Goal: Task Accomplishment & Management: Complete application form

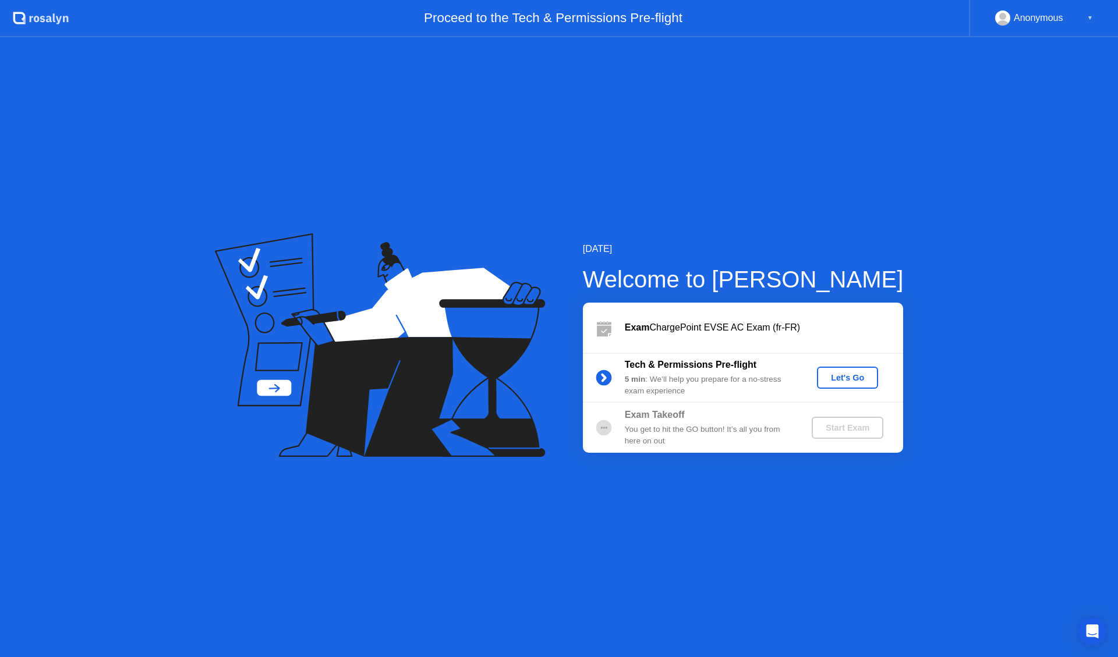
click at [849, 374] on div "Let's Go" at bounding box center [848, 377] width 52 height 9
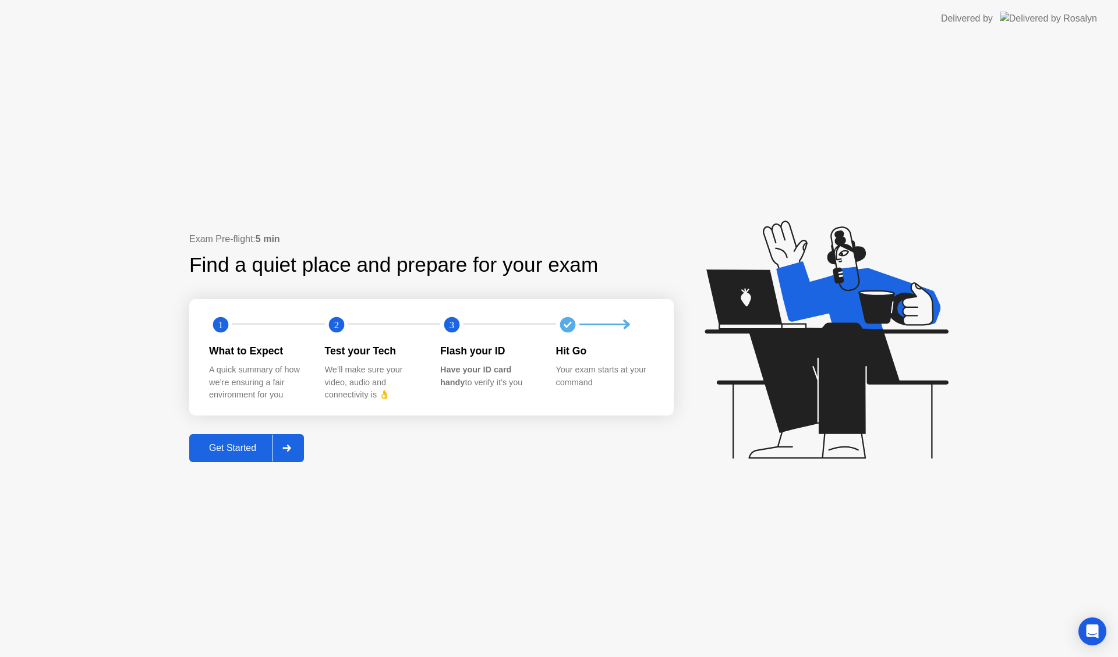
click at [234, 449] on div "Get Started" at bounding box center [233, 448] width 80 height 10
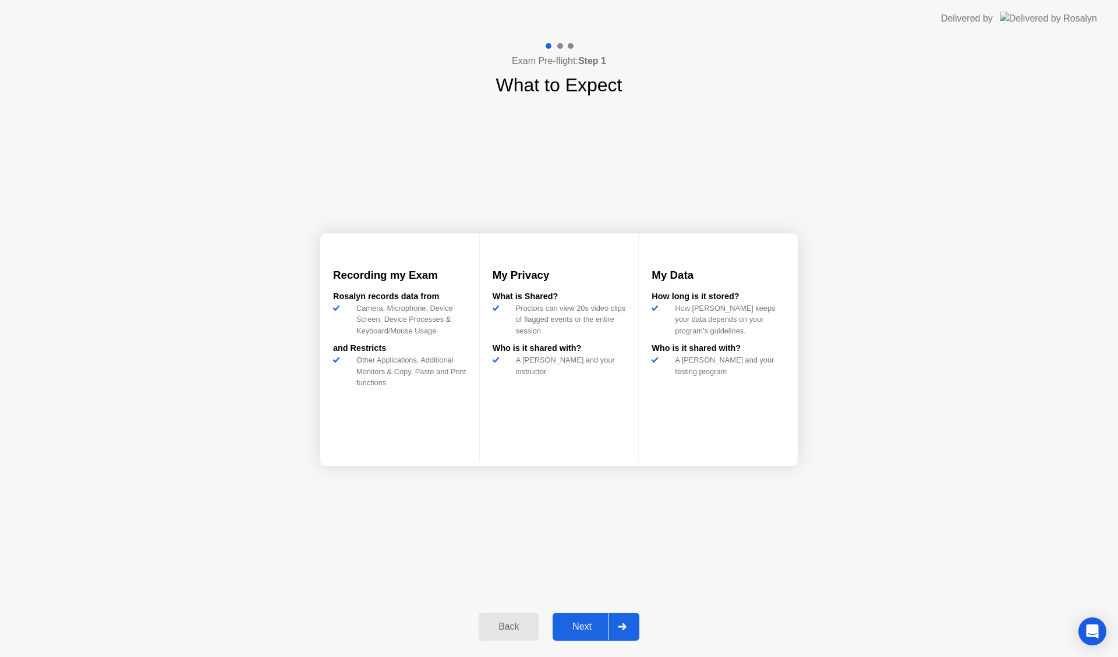
click at [576, 624] on div "Next" at bounding box center [582, 627] width 52 height 10
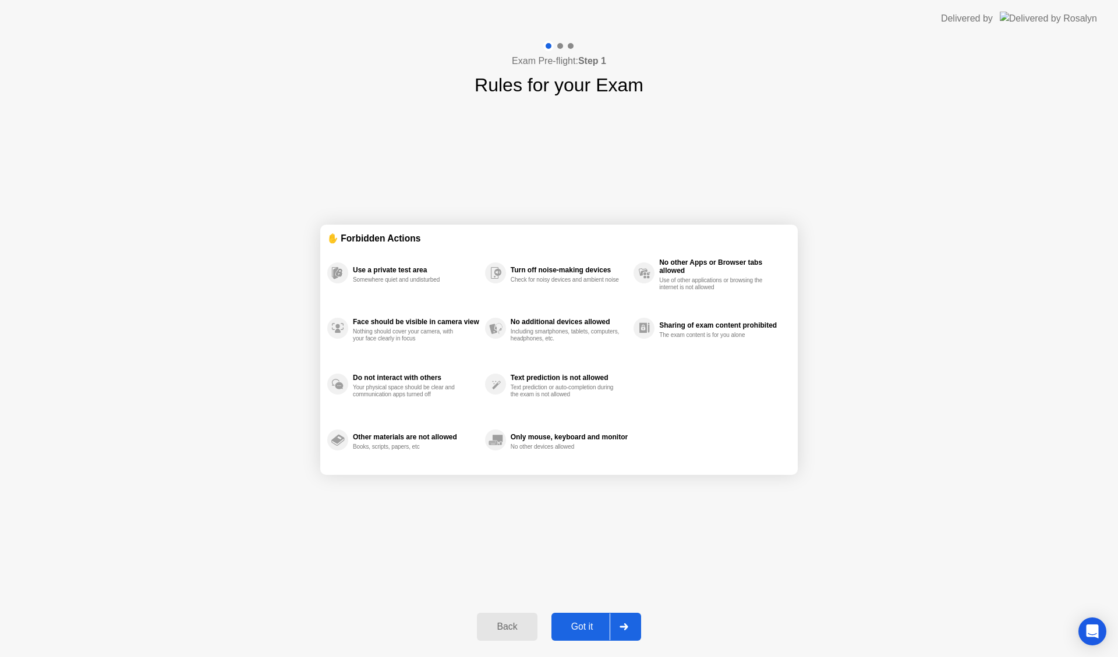
click at [585, 631] on div "Got it" at bounding box center [582, 627] width 55 height 10
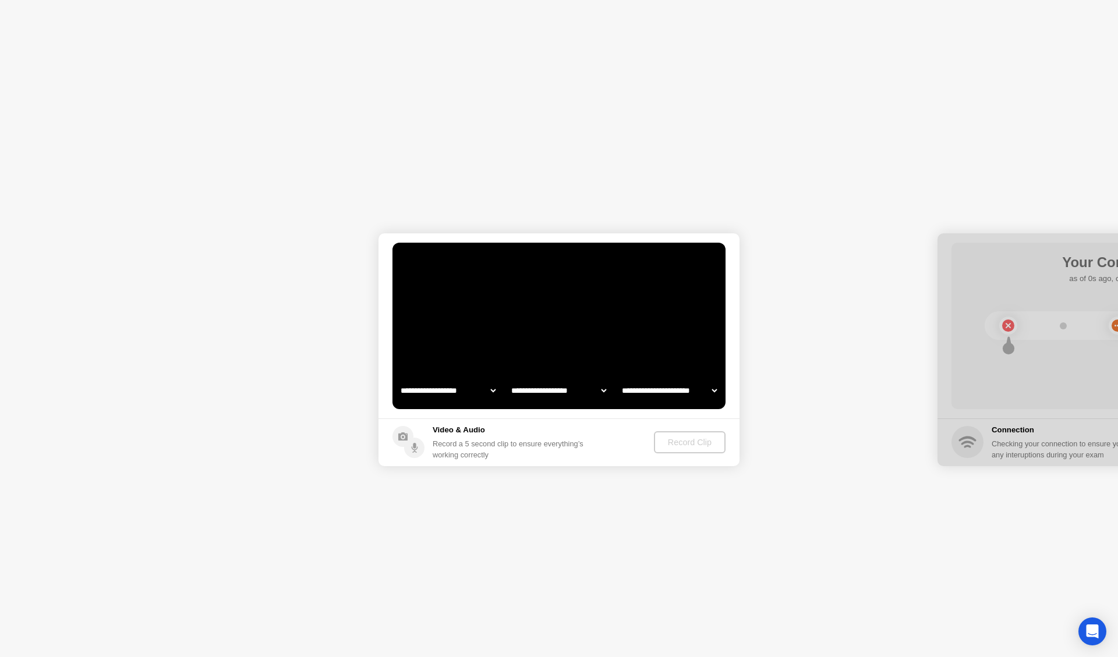
select select "**********"
select select "*******"
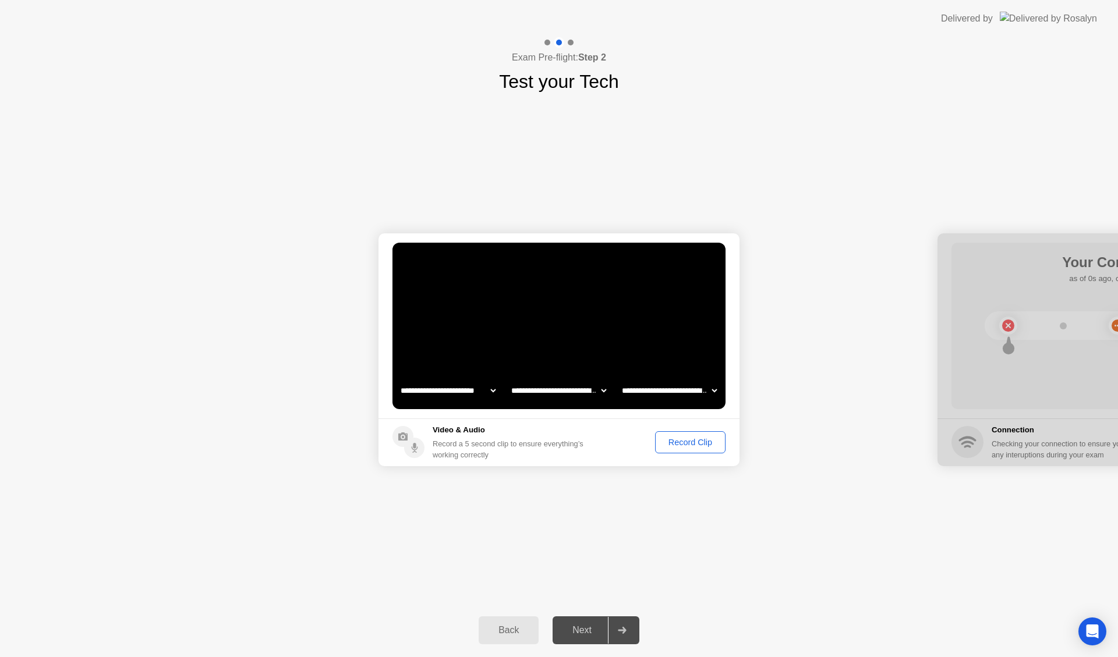
click at [687, 447] on div "Record Clip" at bounding box center [690, 442] width 62 height 9
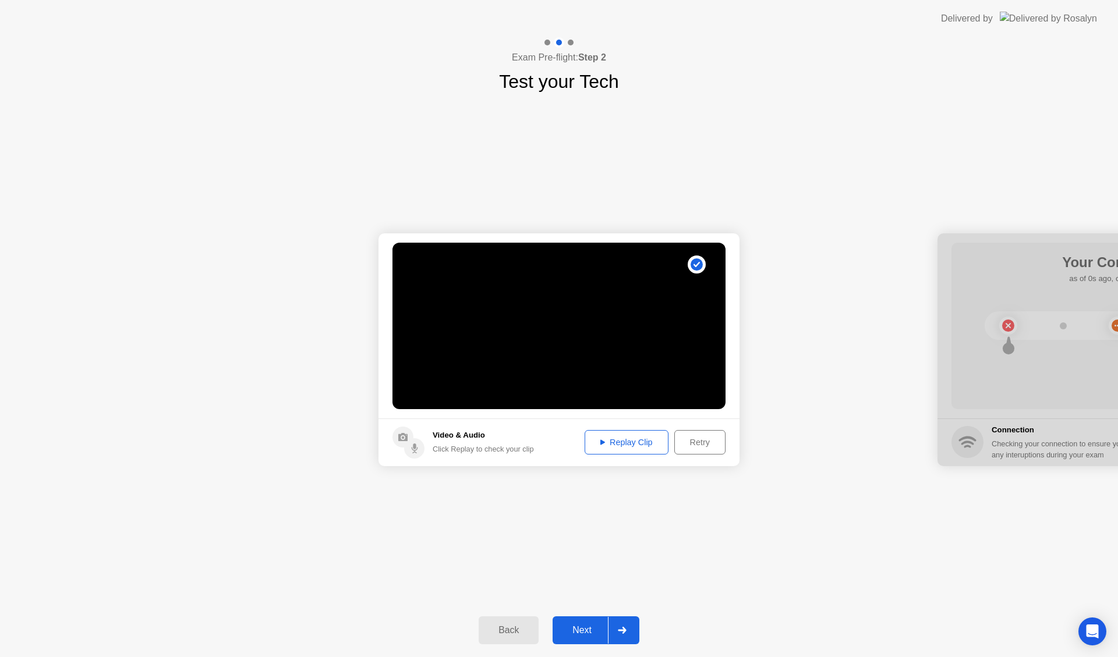
click at [577, 632] on div "Next" at bounding box center [582, 630] width 52 height 10
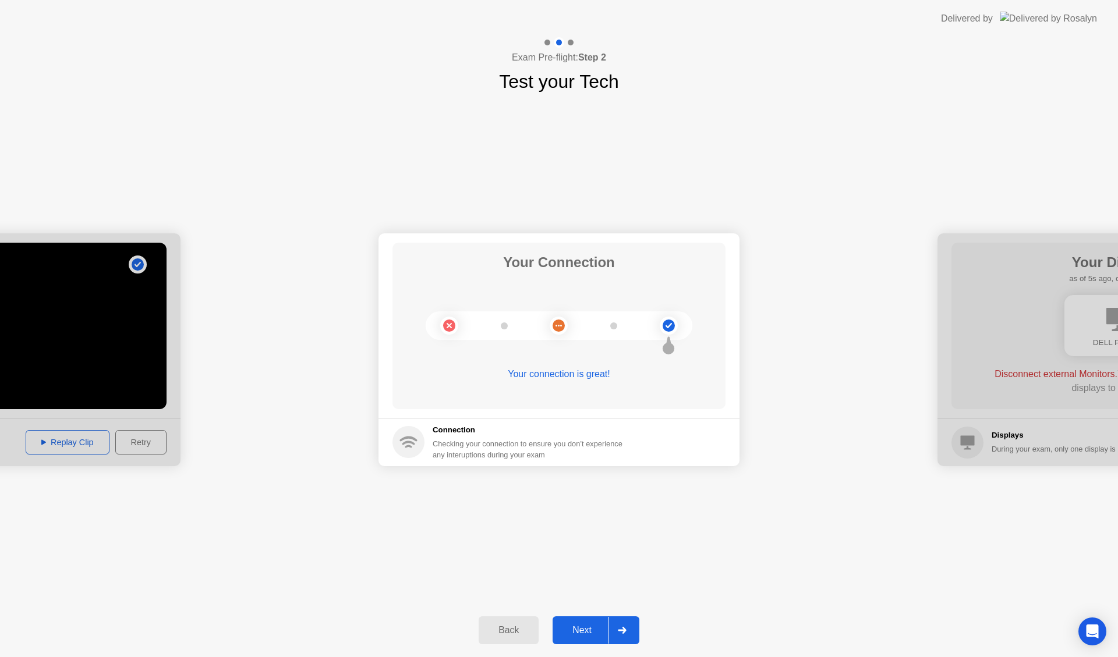
click at [590, 631] on div "Next" at bounding box center [582, 630] width 52 height 10
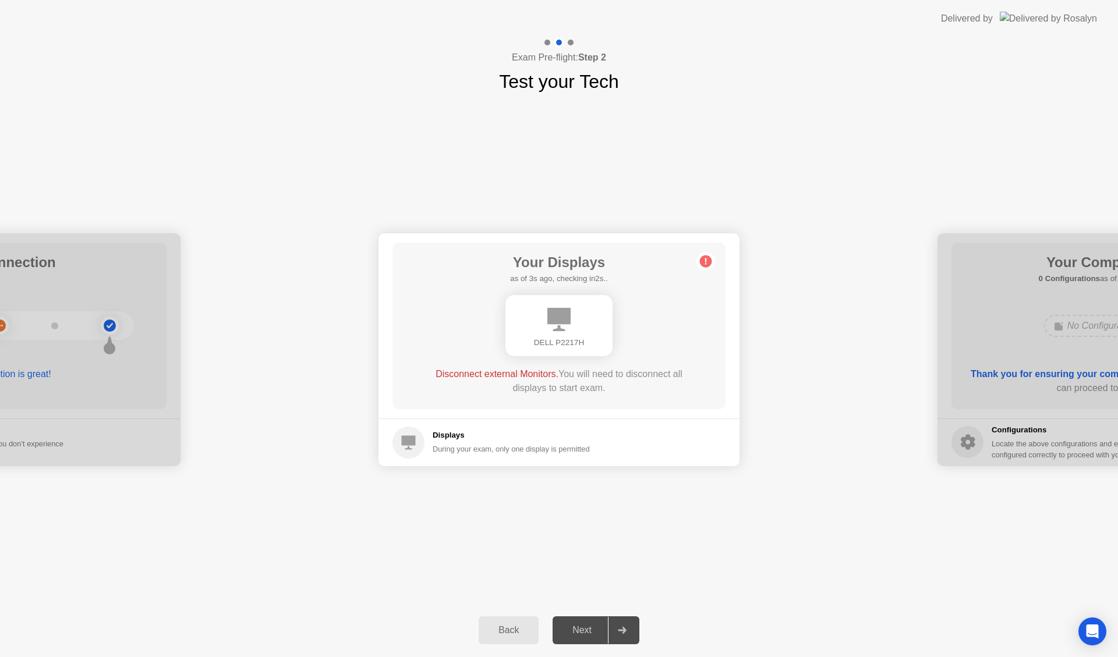
click at [638, 517] on div "**********" at bounding box center [559, 349] width 1118 height 508
click at [588, 374] on div "Disconnect external Monitors. You will need to disconnect all displays to start…" at bounding box center [559, 381] width 267 height 28
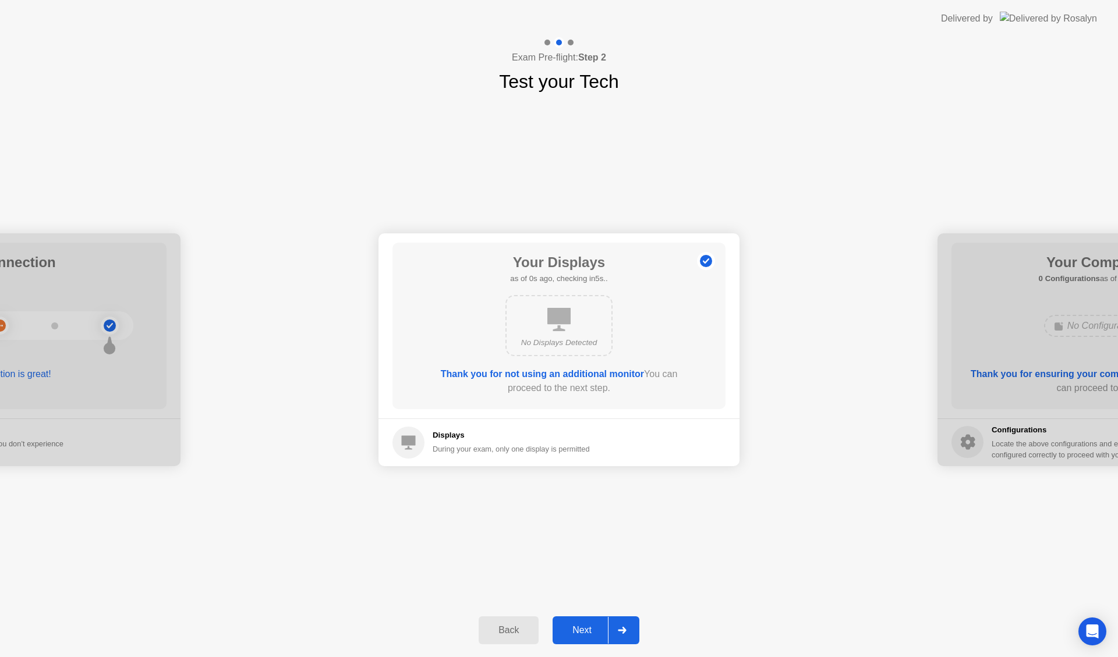
click at [583, 631] on div "Next" at bounding box center [582, 630] width 52 height 10
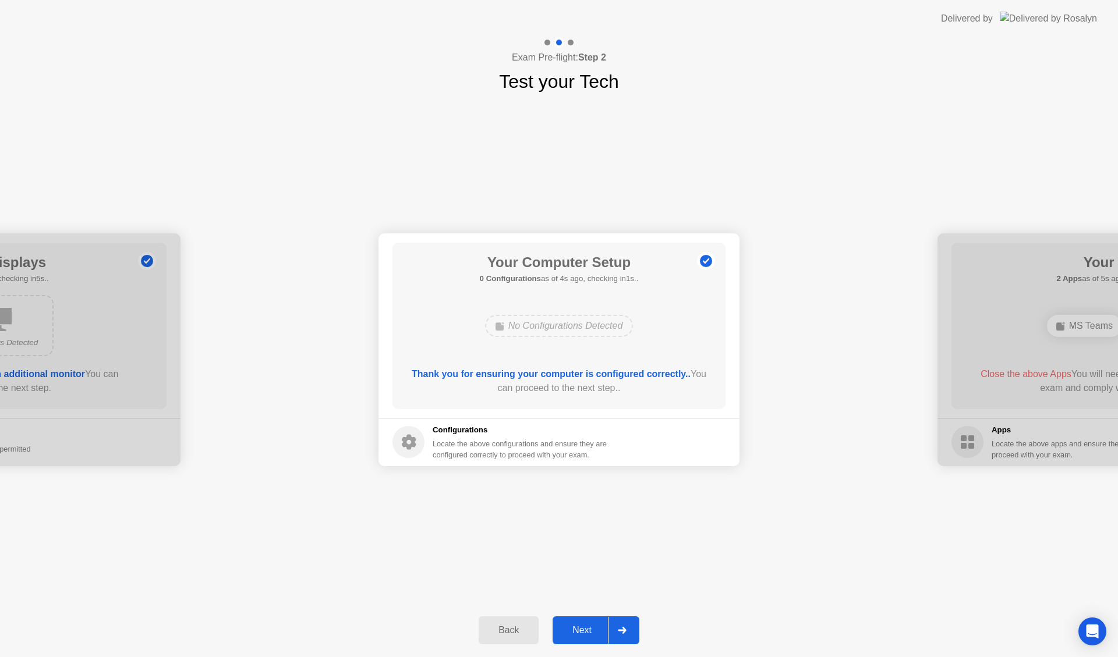
click at [583, 631] on div "Next" at bounding box center [582, 630] width 52 height 10
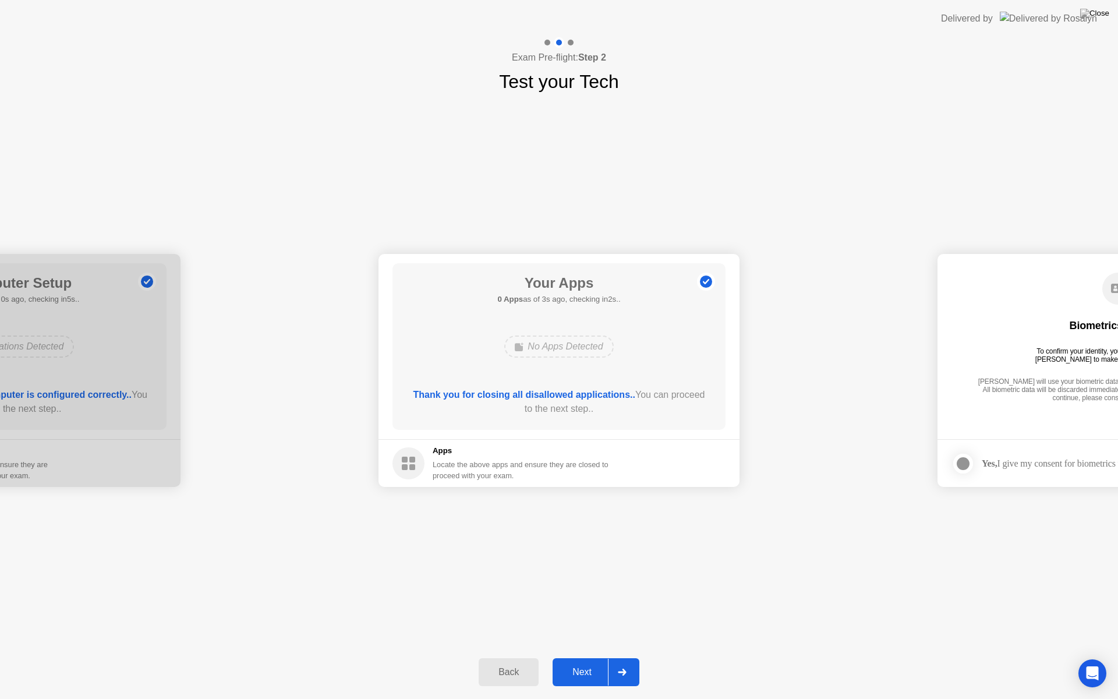
click at [586, 657] on div "Next" at bounding box center [582, 672] width 52 height 10
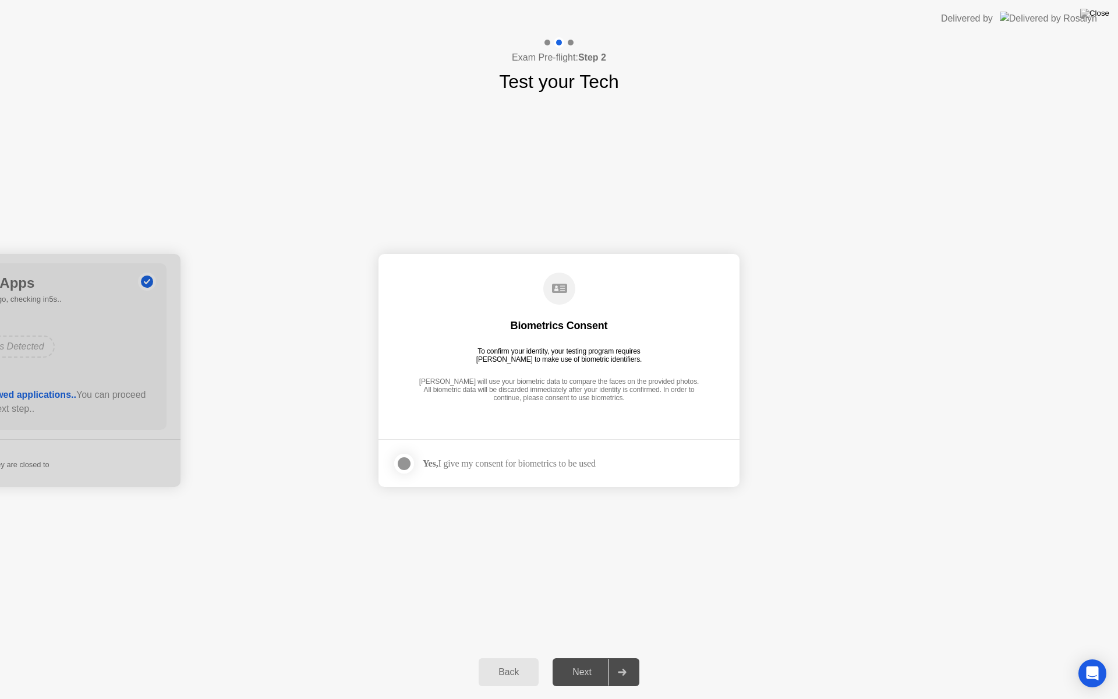
click at [402, 467] on div at bounding box center [404, 464] width 14 height 14
click at [582, 657] on div "Next" at bounding box center [582, 672] width 52 height 10
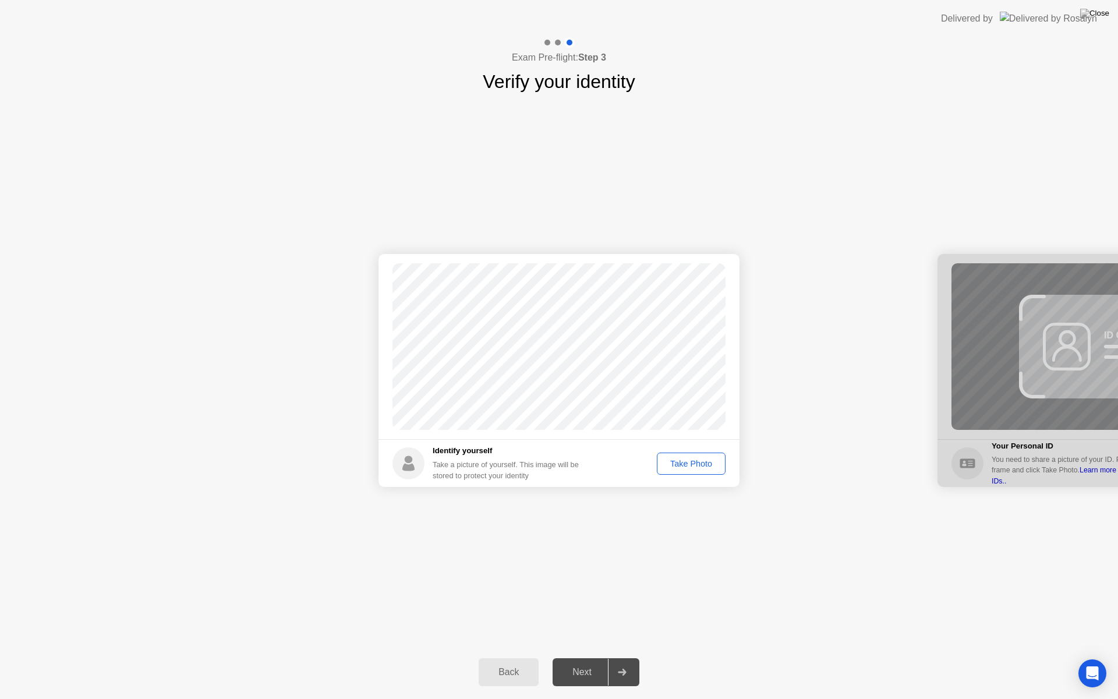
click at [681, 462] on div "Take Photo" at bounding box center [691, 463] width 61 height 9
click at [578, 657] on div "Next" at bounding box center [582, 672] width 52 height 10
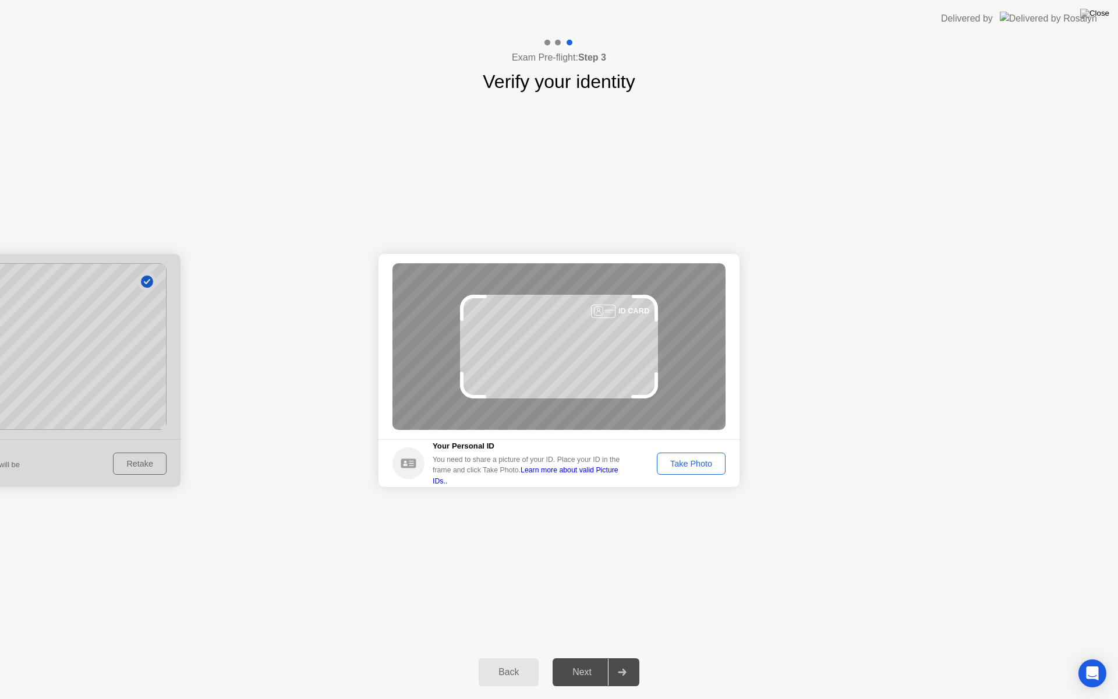
click at [668, 462] on div "Take Photo" at bounding box center [691, 463] width 61 height 9
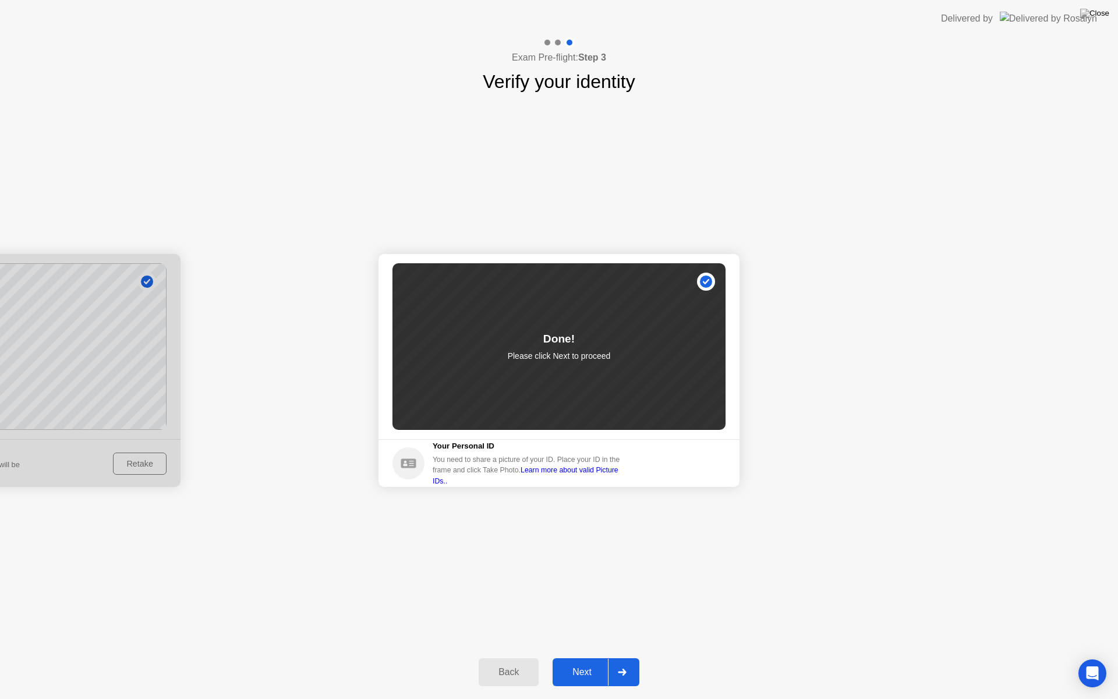
click at [576, 657] on div "Next" at bounding box center [582, 672] width 52 height 10
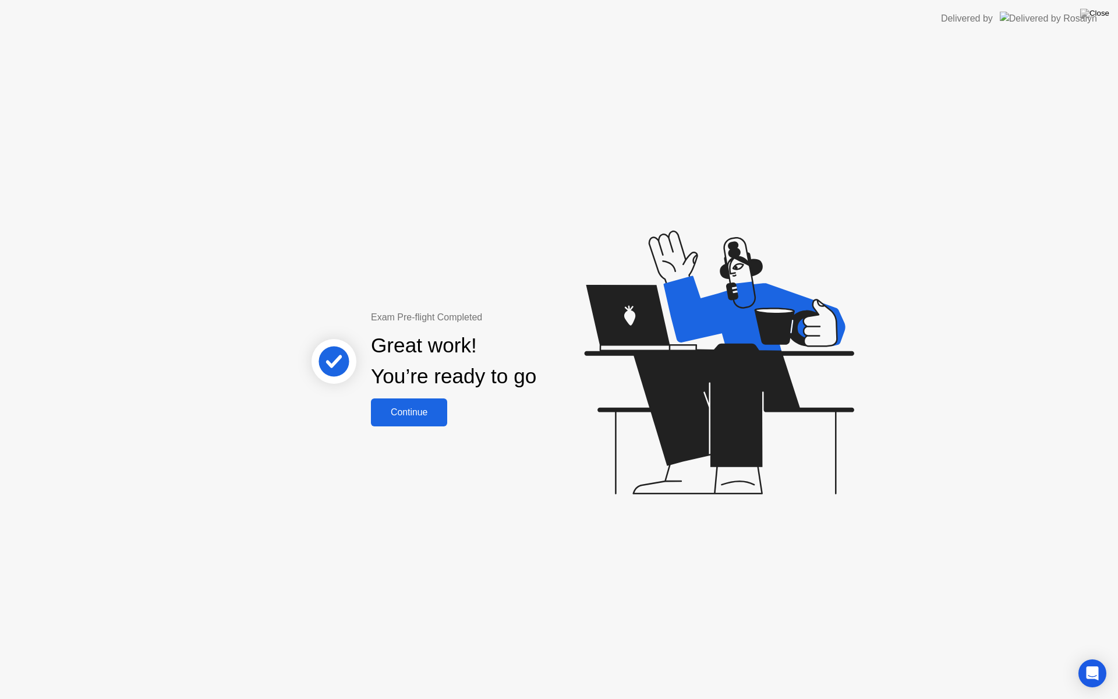
click at [409, 412] on div "Continue" at bounding box center [408, 412] width 69 height 10
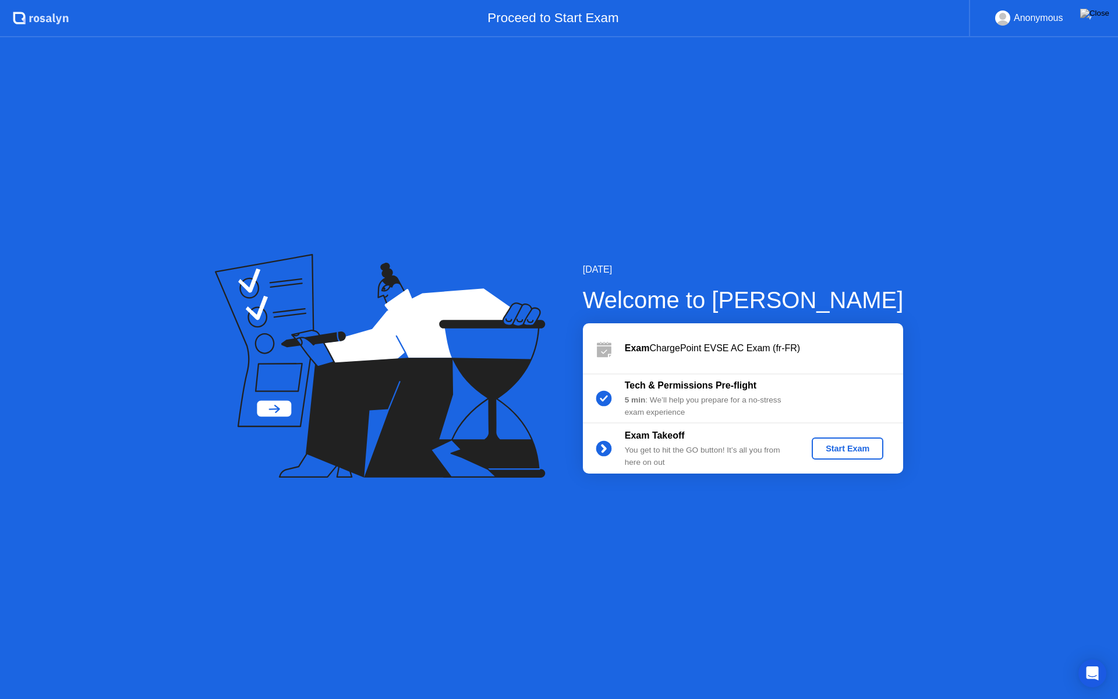
click at [869, 451] on div "Start Exam" at bounding box center [847, 448] width 62 height 9
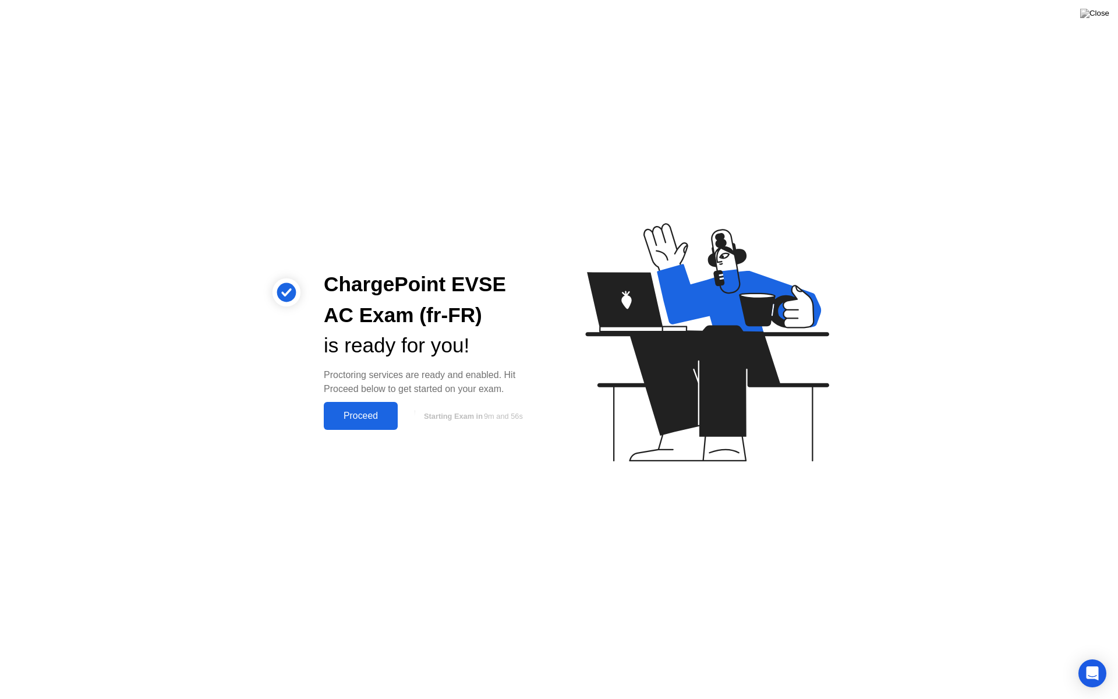
click at [347, 415] on div "Proceed" at bounding box center [360, 416] width 67 height 10
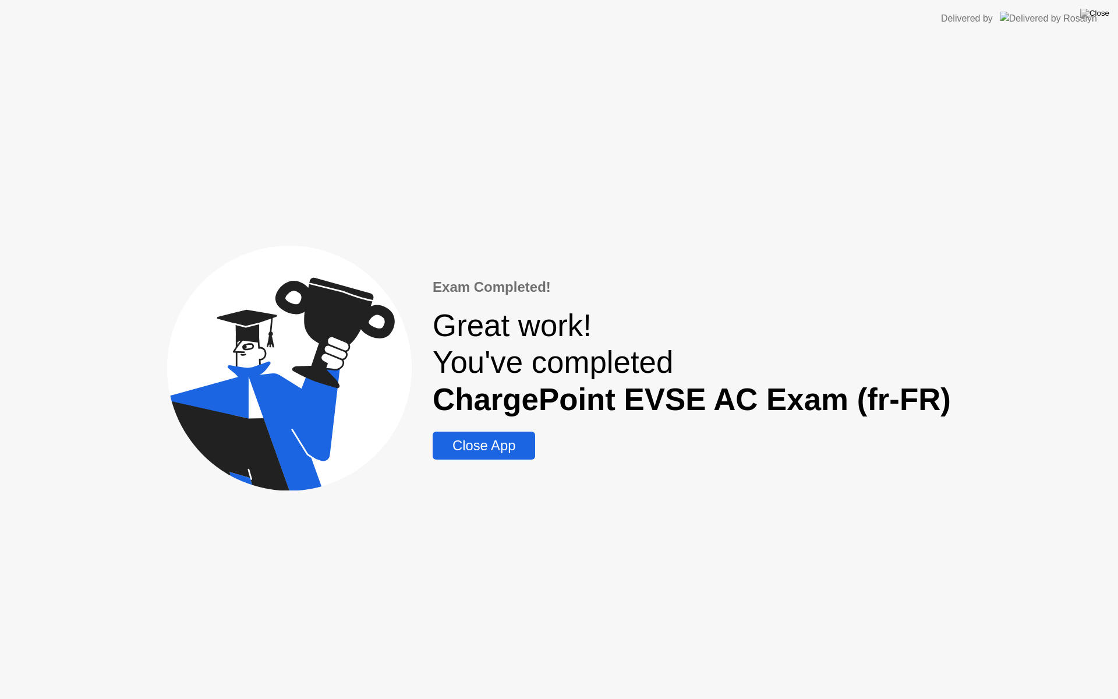
click at [482, 443] on div "Close App" at bounding box center [483, 445] width 95 height 16
